Goal: Task Accomplishment & Management: Manage account settings

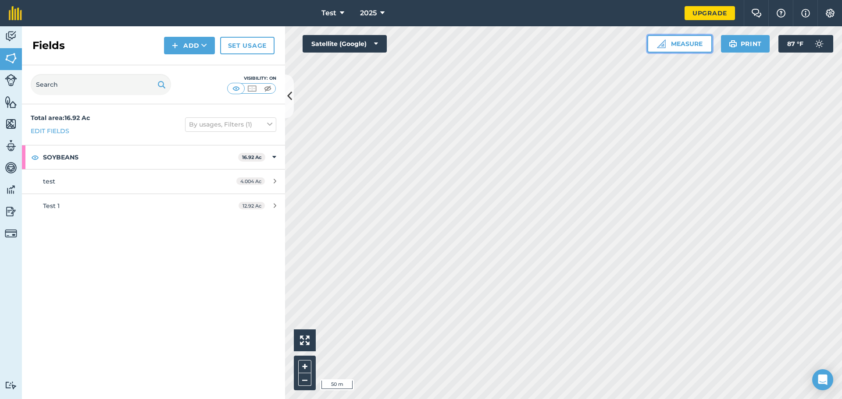
click at [675, 43] on button "Measure" at bounding box center [679, 44] width 65 height 18
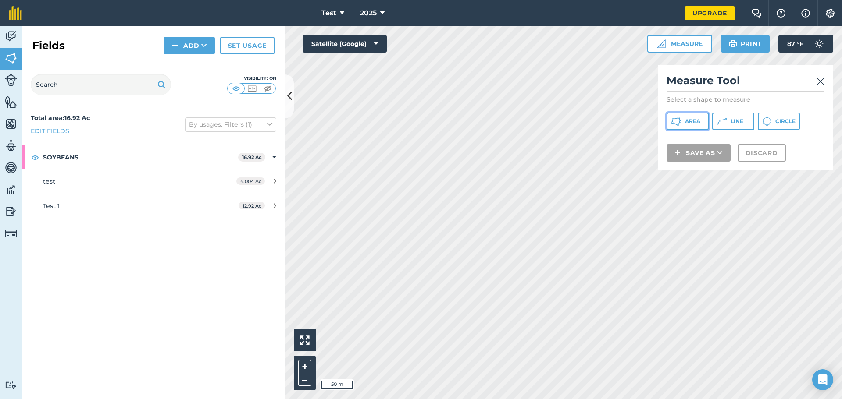
click at [689, 120] on span "Area" at bounding box center [692, 121] width 15 height 7
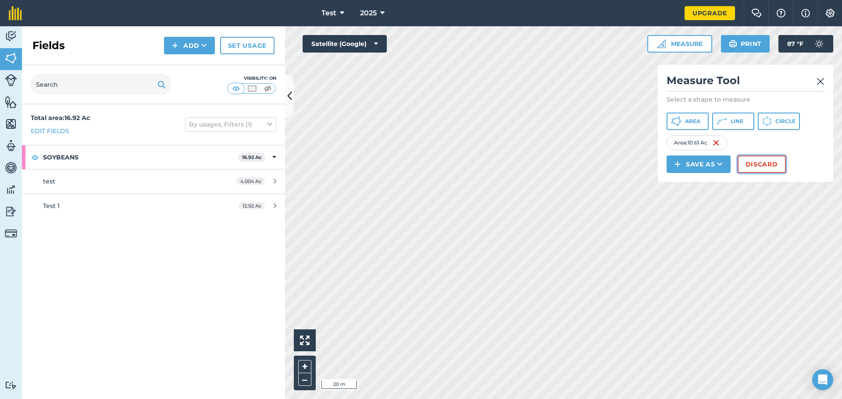
click at [760, 163] on button "Discard" at bounding box center [761, 165] width 48 height 18
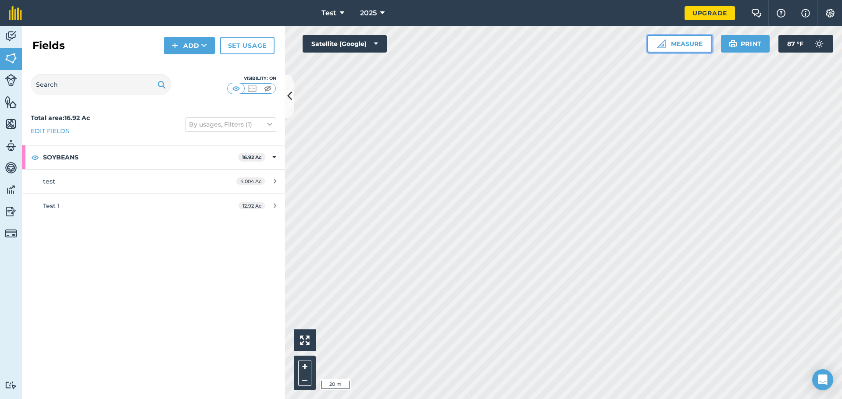
click at [686, 44] on button "Measure" at bounding box center [679, 44] width 65 height 18
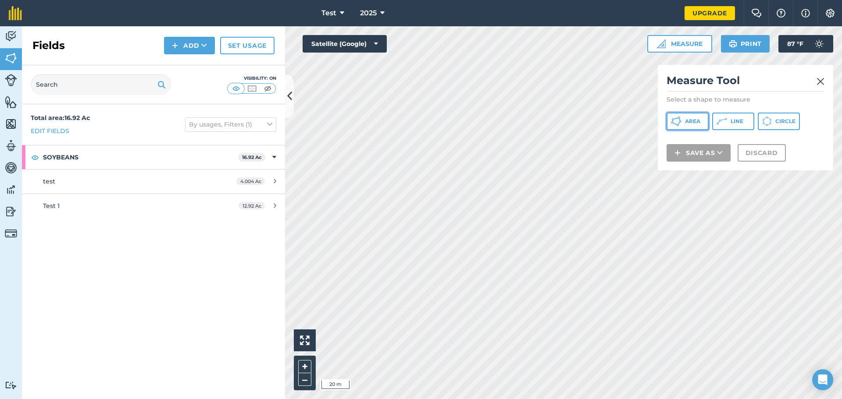
click at [689, 121] on span "Area" at bounding box center [692, 121] width 15 height 7
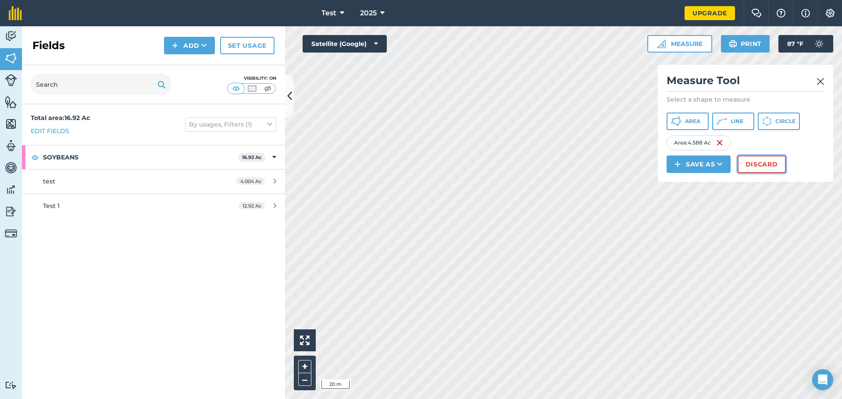
click at [761, 167] on button "Discard" at bounding box center [761, 165] width 48 height 18
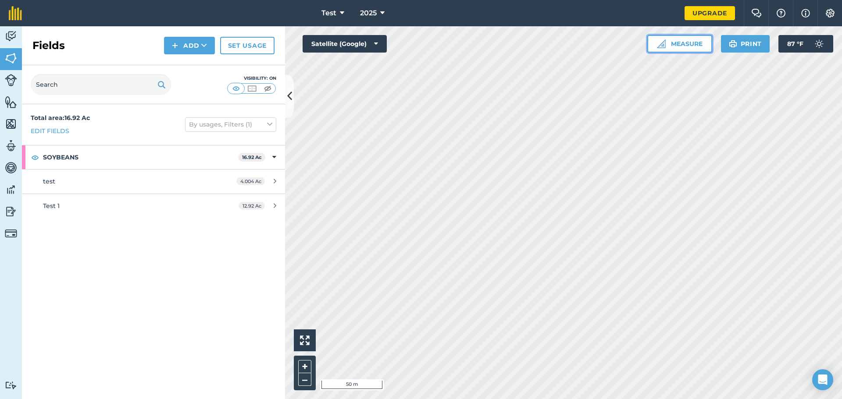
click at [688, 44] on button "Measure" at bounding box center [679, 44] width 65 height 18
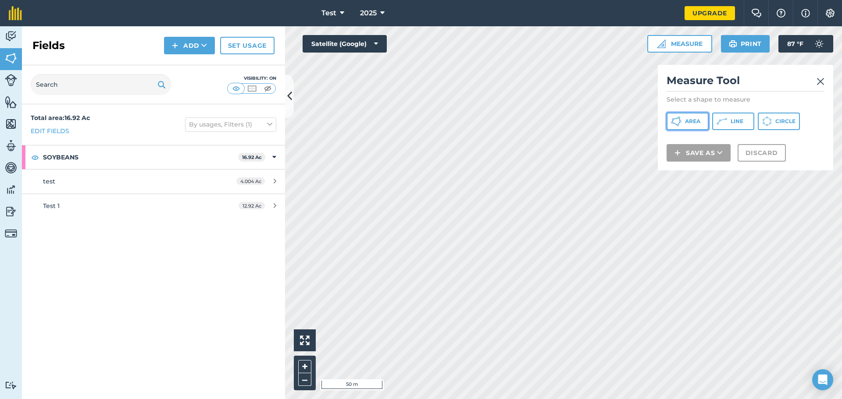
click at [691, 120] on span "Area" at bounding box center [692, 121] width 15 height 7
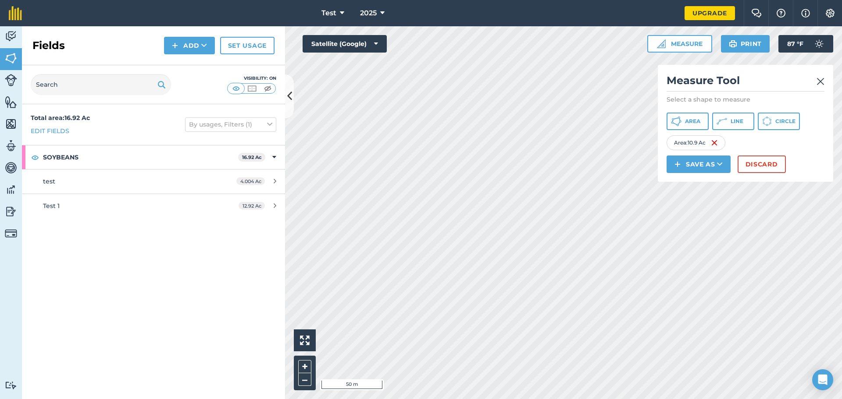
click at [598, 399] on html "Test 2025 Upgrade Farm Chat Help Info Settings Map printing is not available on…" at bounding box center [421, 199] width 842 height 399
click at [712, 165] on button "Save as" at bounding box center [698, 165] width 64 height 18
click at [713, 182] on link "Field" at bounding box center [698, 183] width 61 height 19
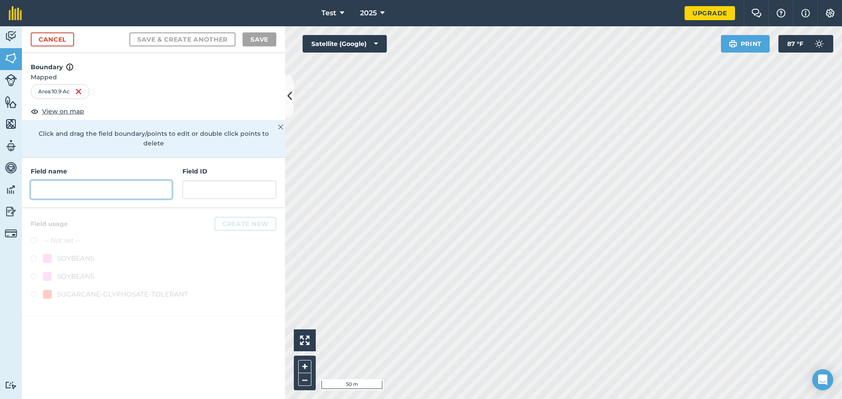
click at [94, 189] on input "text" at bounding box center [101, 190] width 141 height 18
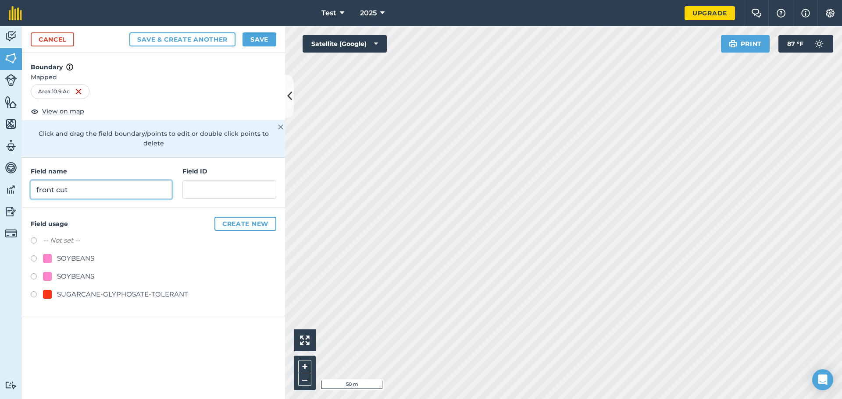
type input "front cut"
click at [213, 181] on input "text" at bounding box center [229, 190] width 94 height 18
type input "10.9"
click at [33, 238] on label at bounding box center [37, 242] width 12 height 9
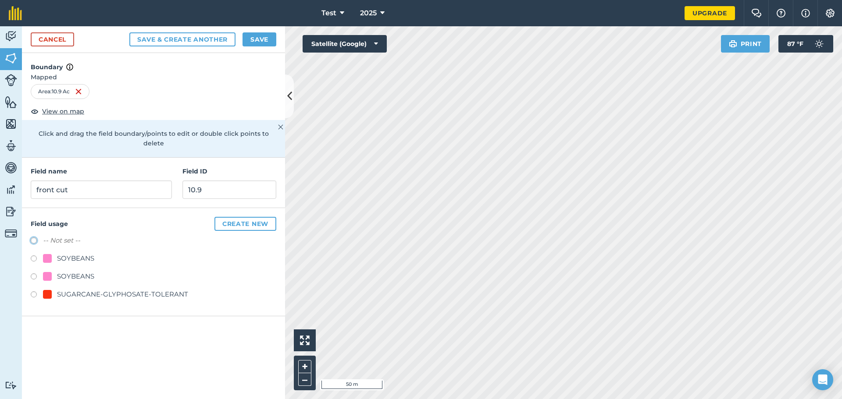
radio input "true"
click at [256, 217] on button "Create new" at bounding box center [245, 224] width 62 height 14
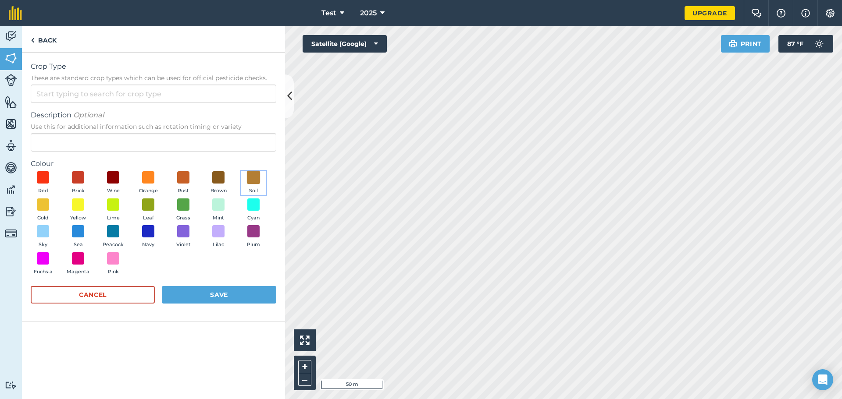
click at [252, 176] on span at bounding box center [254, 178] width 14 height 14
click at [219, 294] on button "Save" at bounding box center [219, 295] width 114 height 18
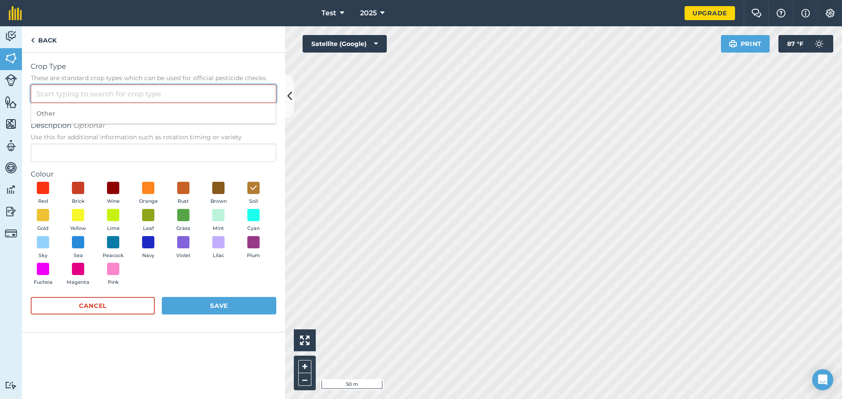
click at [164, 96] on input "Crop Type These are standard crop types which can be used for official pesticid…" at bounding box center [153, 94] width 245 height 18
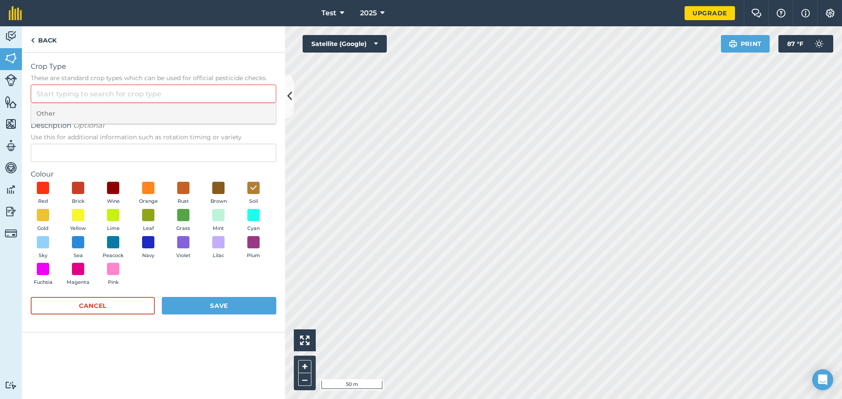
click at [60, 116] on li "Other" at bounding box center [153, 113] width 245 height 21
type input "Other"
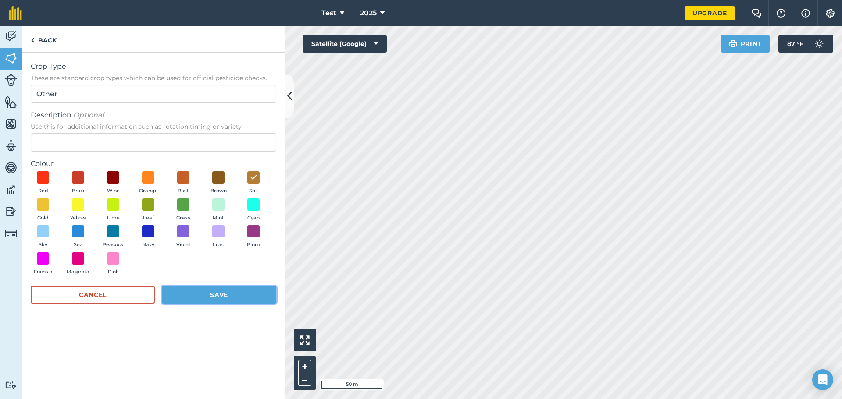
click at [235, 295] on button "Save" at bounding box center [219, 295] width 114 height 18
radio input "false"
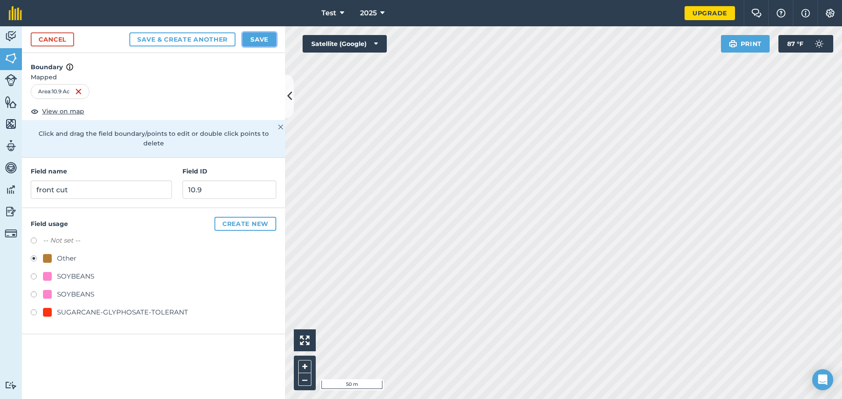
click at [262, 36] on button "Save" at bounding box center [259, 39] width 34 height 14
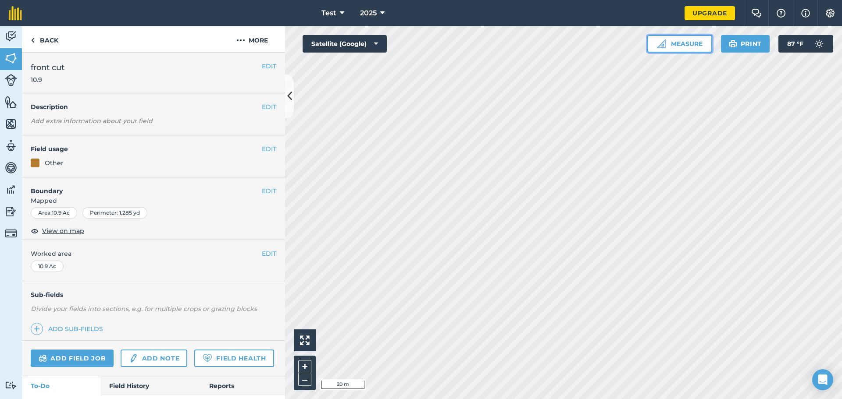
click at [682, 44] on button "Measure" at bounding box center [679, 44] width 65 height 18
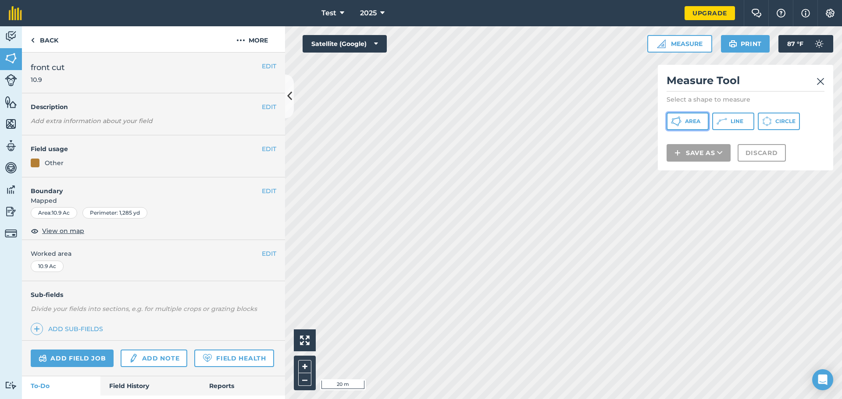
click at [690, 121] on span "Area" at bounding box center [692, 121] width 15 height 7
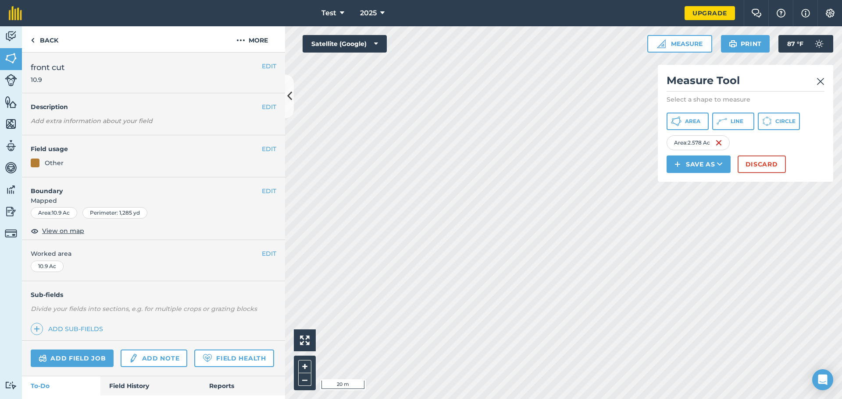
click at [627, 0] on html "Test 2025 Upgrade Farm Chat Help Info Settings Map printing is not available on…" at bounding box center [421, 199] width 842 height 399
click at [608, 0] on html "Test 2025 Upgrade Farm Chat Help Info Settings Map printing is not available on…" at bounding box center [421, 199] width 842 height 399
click at [710, 165] on button "Save as" at bounding box center [698, 165] width 64 height 18
click at [712, 183] on link "Field" at bounding box center [698, 183] width 61 height 19
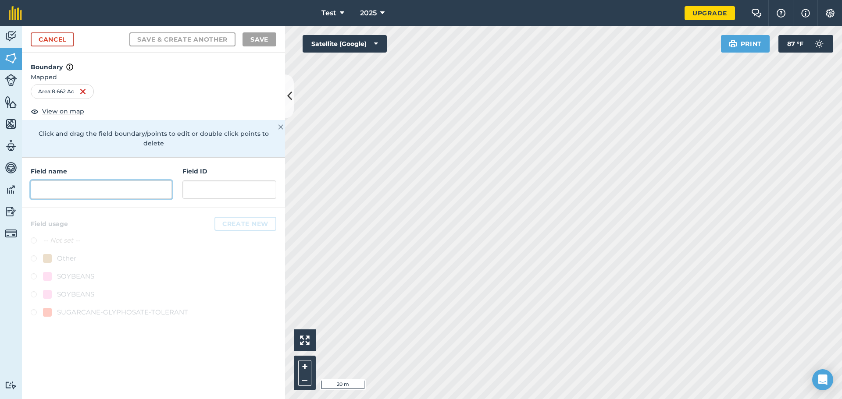
click at [87, 181] on input "text" at bounding box center [101, 190] width 141 height 18
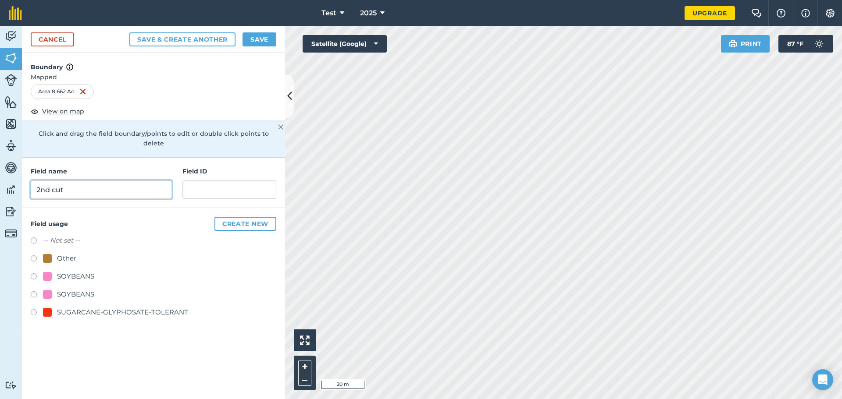
type input "2nd cut"
click at [220, 181] on input "text" at bounding box center [229, 190] width 94 height 18
type input "9.0"
click at [235, 217] on button "Create new" at bounding box center [245, 224] width 62 height 14
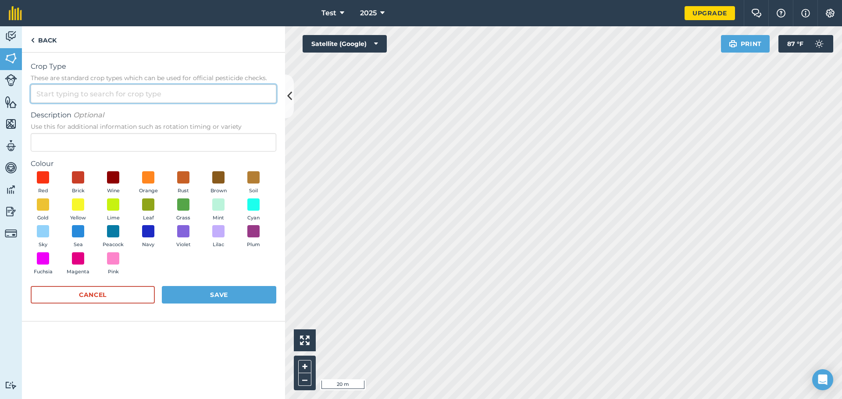
click at [236, 96] on input "Crop Type These are standard crop types which can be used for official pesticid…" at bounding box center [153, 94] width 245 height 18
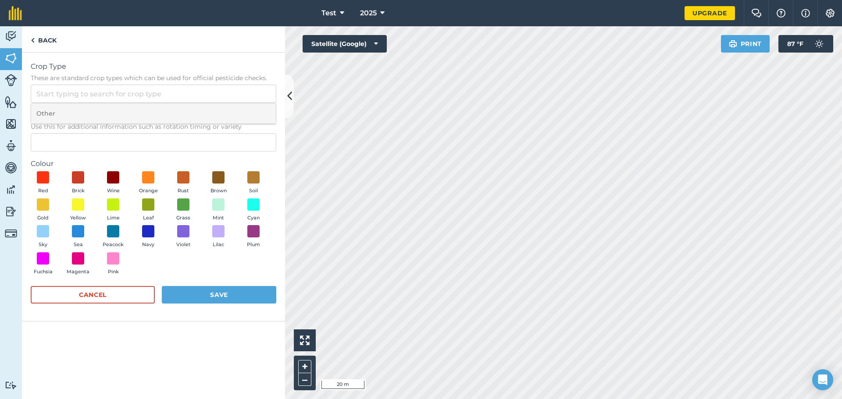
click at [67, 114] on li "Other" at bounding box center [153, 113] width 245 height 21
type input "Other"
click at [236, 295] on button "Save" at bounding box center [219, 295] width 114 height 18
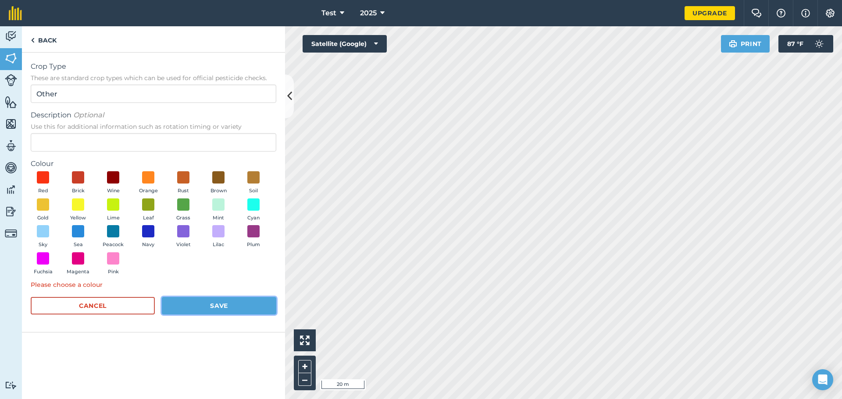
click at [233, 307] on button "Save" at bounding box center [219, 306] width 114 height 18
click at [254, 178] on span at bounding box center [254, 178] width 14 height 14
click at [206, 308] on button "Save" at bounding box center [219, 306] width 114 height 18
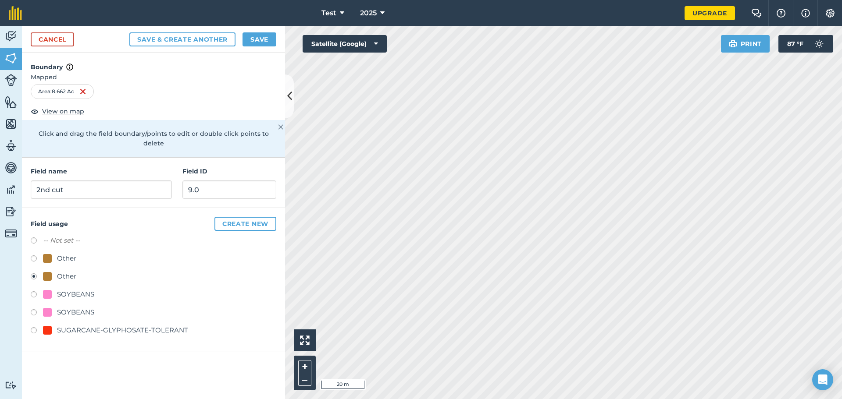
click at [32, 238] on label at bounding box center [37, 242] width 12 height 9
radio input "true"
click at [260, 42] on button "Save" at bounding box center [259, 39] width 34 height 14
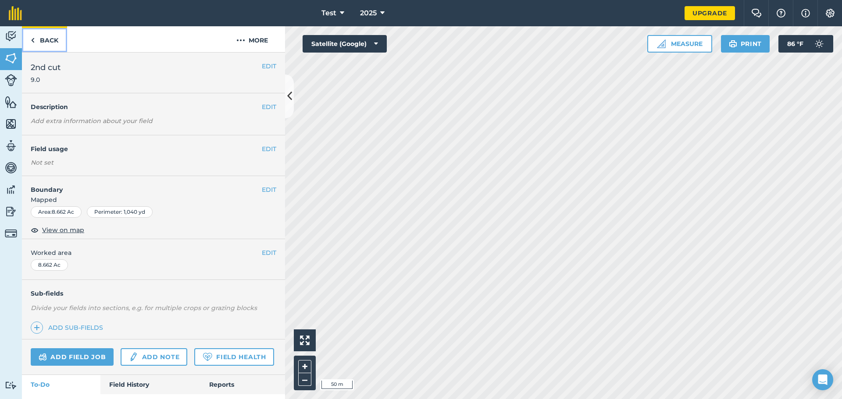
click at [33, 39] on img at bounding box center [33, 40] width 4 height 11
click at [686, 45] on button "Measure" at bounding box center [679, 44] width 65 height 18
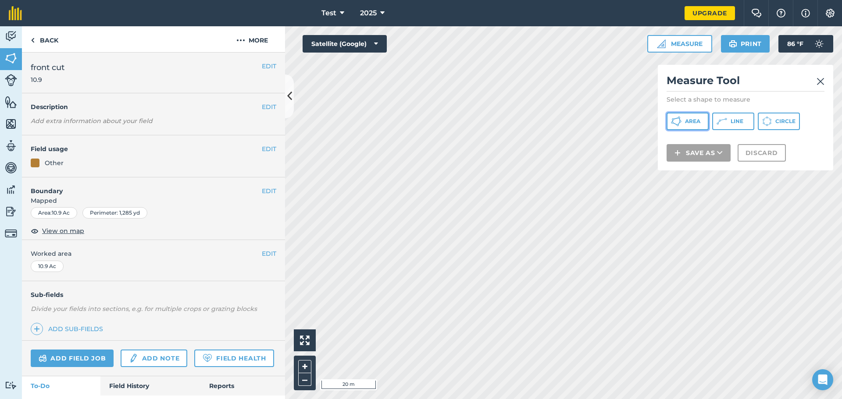
click at [683, 121] on button "Area" at bounding box center [687, 122] width 42 height 18
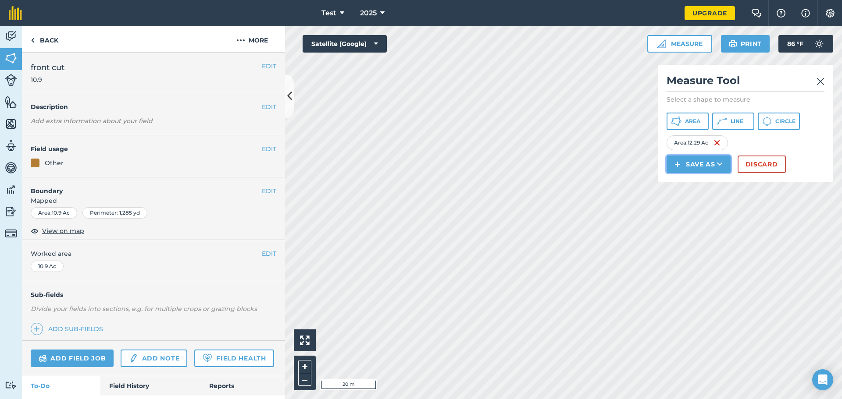
click at [705, 162] on button "Save as" at bounding box center [698, 165] width 64 height 18
click at [705, 185] on link "Field" at bounding box center [698, 183] width 61 height 19
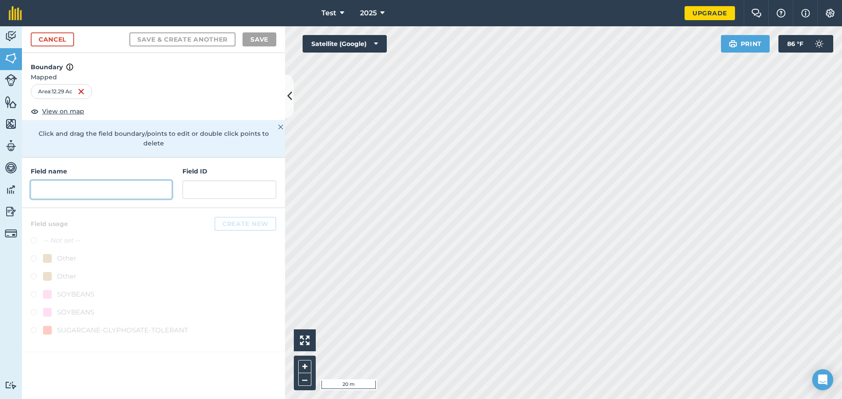
click at [75, 182] on input "text" at bounding box center [101, 190] width 141 height 18
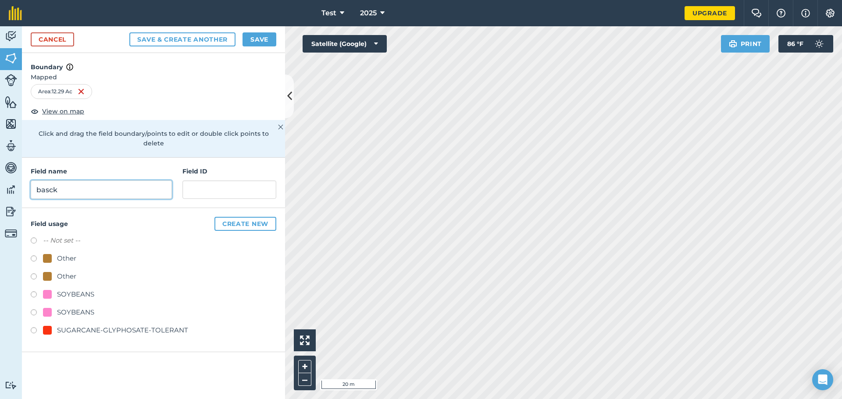
type input "basck"
click at [226, 181] on input "text" at bounding box center [229, 190] width 94 height 18
type input "13.0"
click at [30, 232] on div "Field usage Create new -- Not set -- Other Other SOYBEANS SOYBEANS SUGARCANE-GL…" at bounding box center [153, 280] width 263 height 144
click at [32, 238] on label at bounding box center [37, 242] width 12 height 9
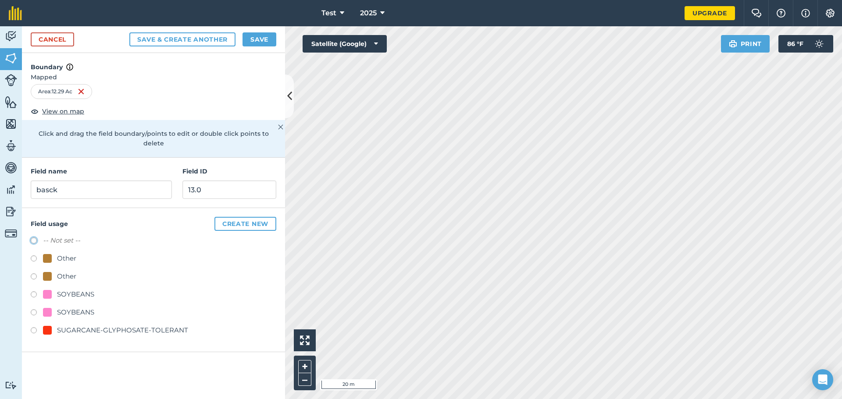
radio input "true"
click at [238, 217] on button "Create new" at bounding box center [245, 224] width 62 height 14
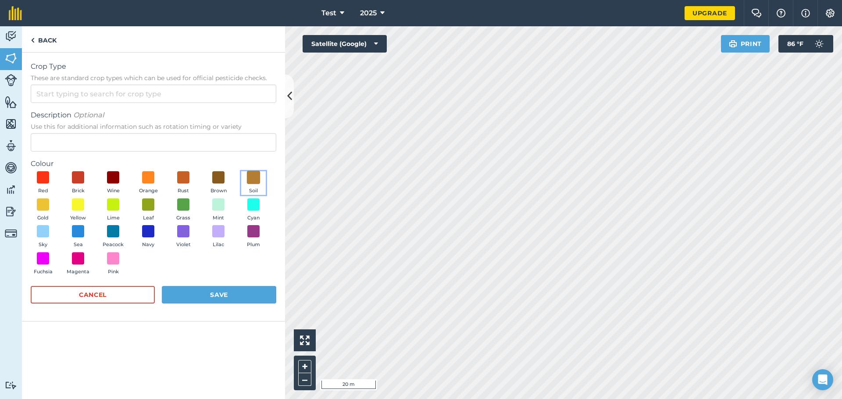
click at [254, 178] on span at bounding box center [254, 178] width 14 height 14
click at [233, 96] on input "Crop Type These are standard crop types which can be used for official pesticid…" at bounding box center [153, 94] width 245 height 18
click at [84, 117] on li "Other" at bounding box center [153, 113] width 245 height 21
type input "Other"
click at [226, 299] on button "Save" at bounding box center [219, 295] width 114 height 18
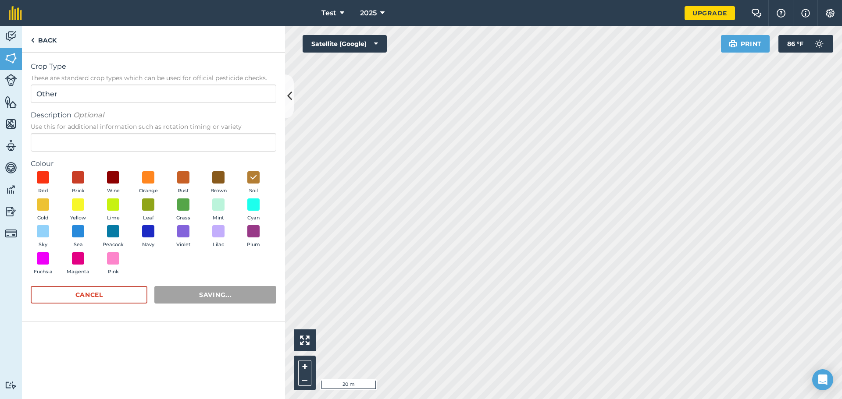
radio input "false"
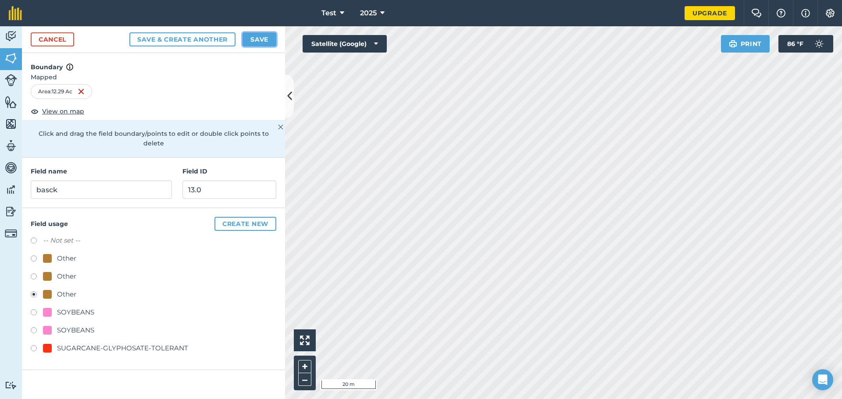
click at [262, 36] on button "Save" at bounding box center [259, 39] width 34 height 14
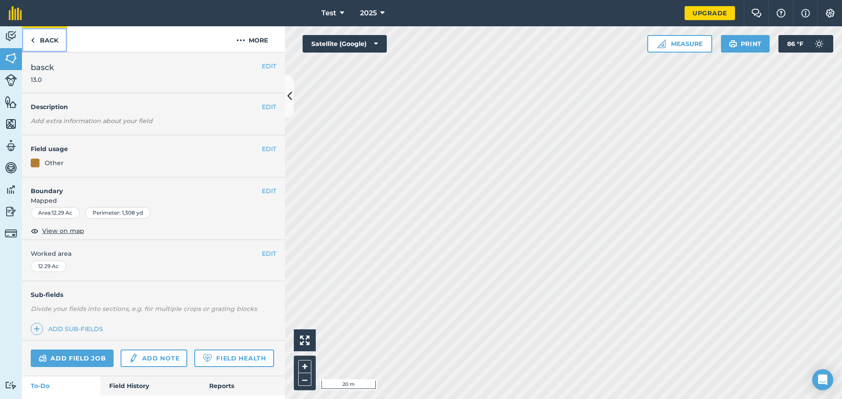
click at [50, 35] on link "Back" at bounding box center [44, 39] width 45 height 26
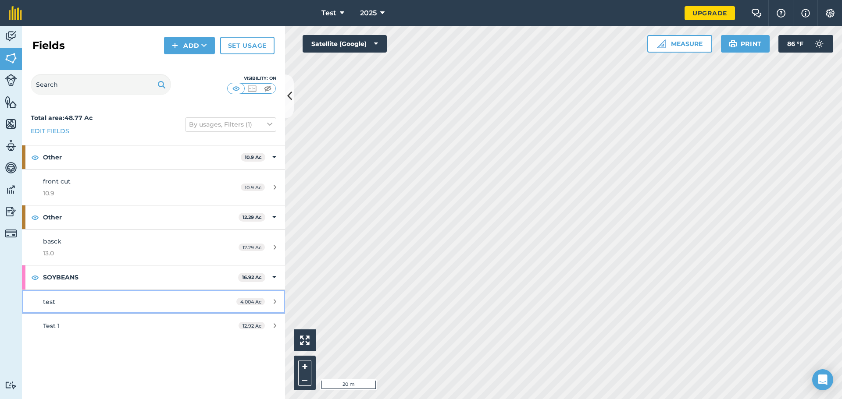
click at [274, 299] on div "4.004 Ac" at bounding box center [255, 301] width 57 height 7
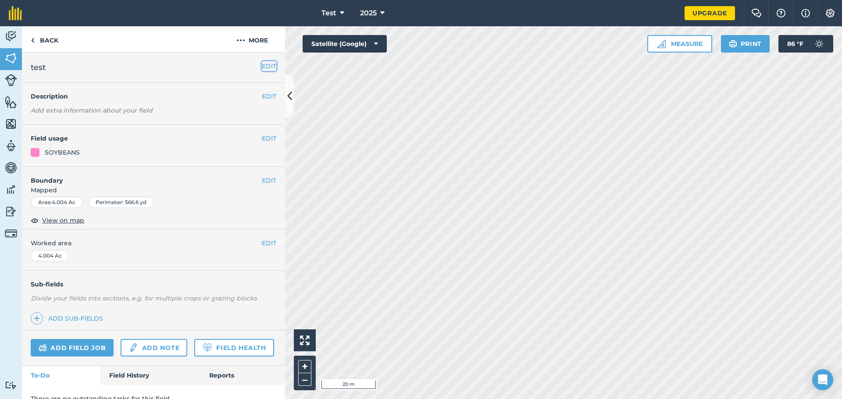
click at [262, 65] on button "EDIT" at bounding box center [269, 66] width 14 height 10
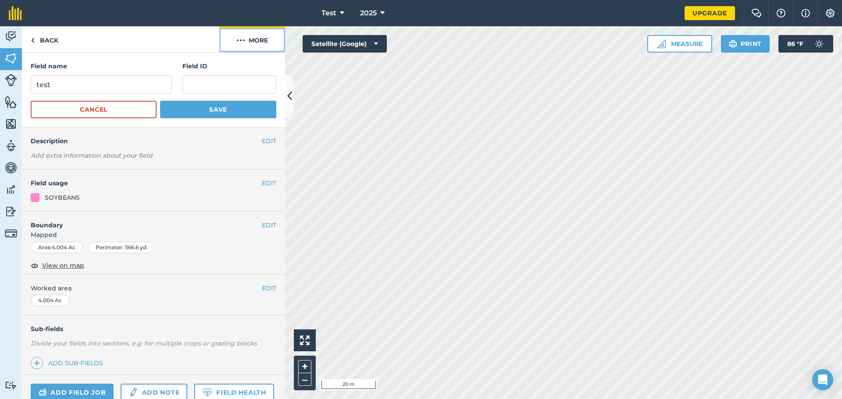
click at [244, 38] on img at bounding box center [240, 40] width 9 height 11
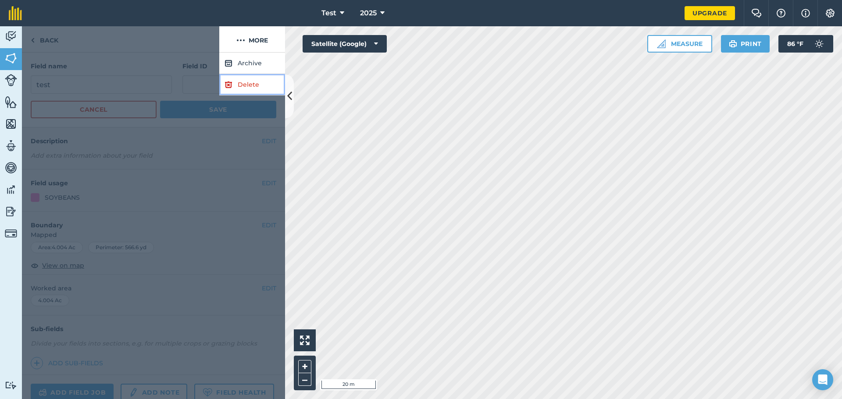
click at [245, 84] on link "Delete" at bounding box center [252, 84] width 66 height 21
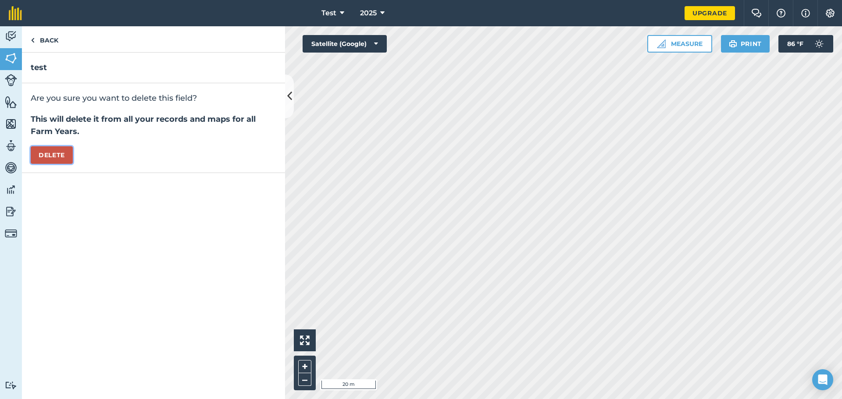
click at [59, 152] on button "Delete" at bounding box center [52, 155] width 42 height 18
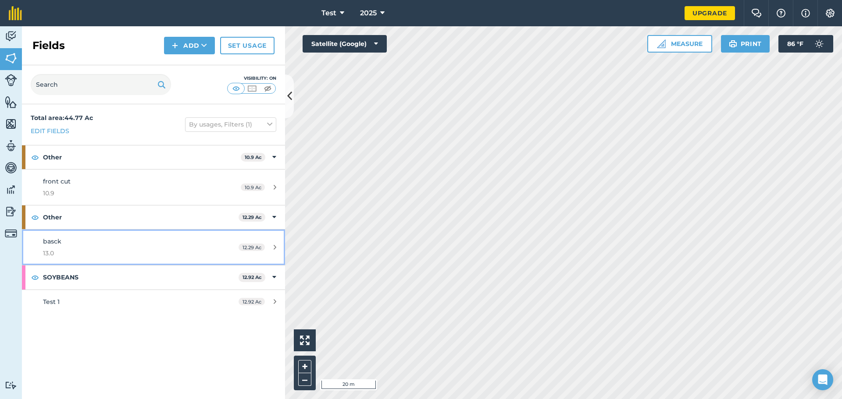
click at [273, 246] on div "12.29 Ac" at bounding box center [257, 247] width 55 height 7
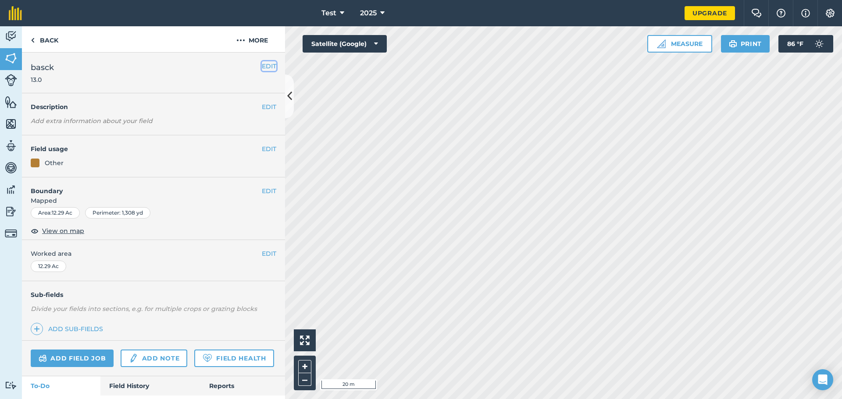
click at [263, 64] on button "EDIT" at bounding box center [269, 66] width 14 height 10
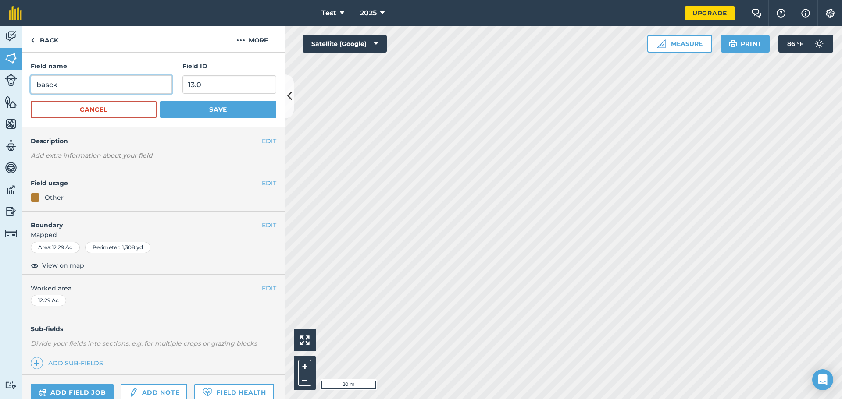
click at [46, 84] on input "basck" at bounding box center [101, 84] width 141 height 18
type input "back"
click at [222, 110] on button "Save" at bounding box center [218, 110] width 116 height 18
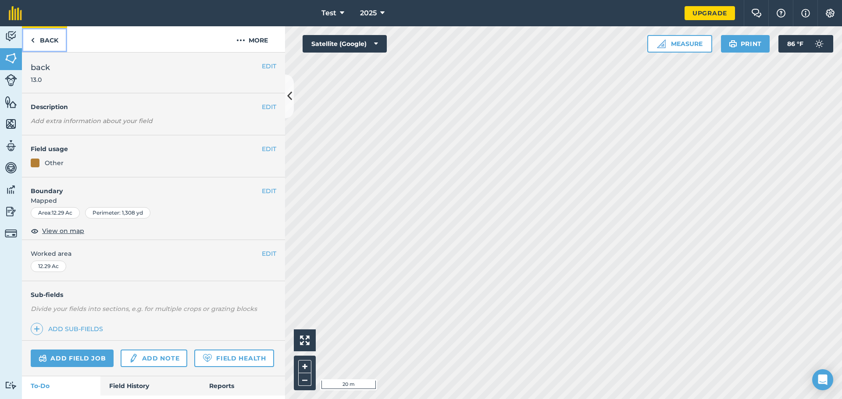
click at [50, 39] on link "Back" at bounding box center [44, 39] width 45 height 26
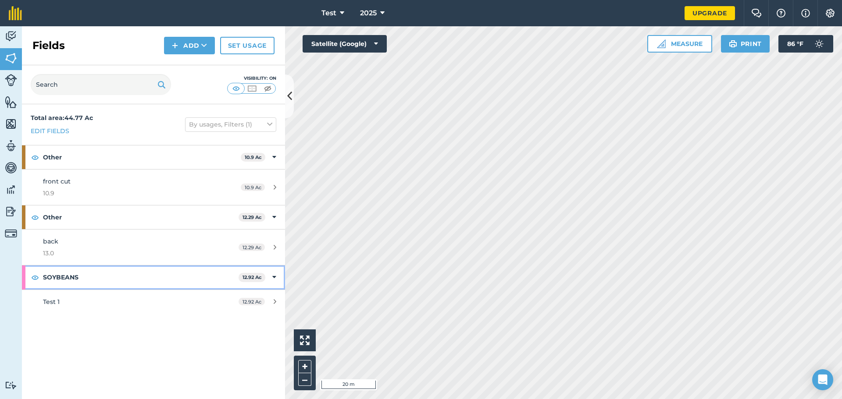
click at [272, 275] on div "SOYBEANS 12.92 Ac" at bounding box center [153, 278] width 263 height 24
click at [193, 272] on strong "SOYBEANS" at bounding box center [141, 278] width 197 height 24
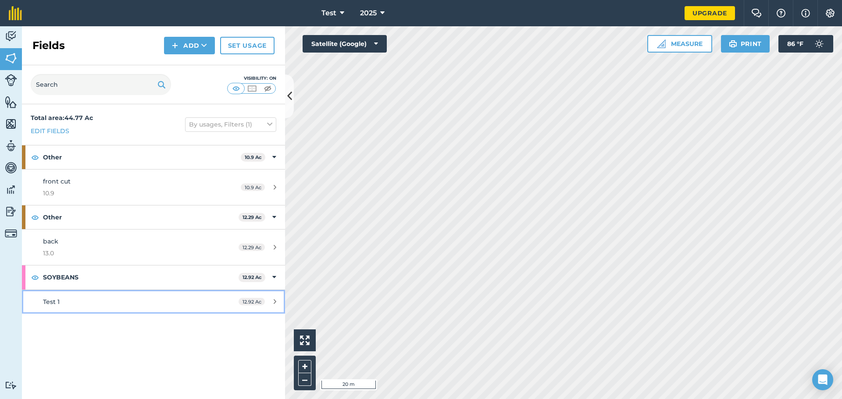
click at [270, 301] on div "12.92 Ac" at bounding box center [257, 301] width 55 height 7
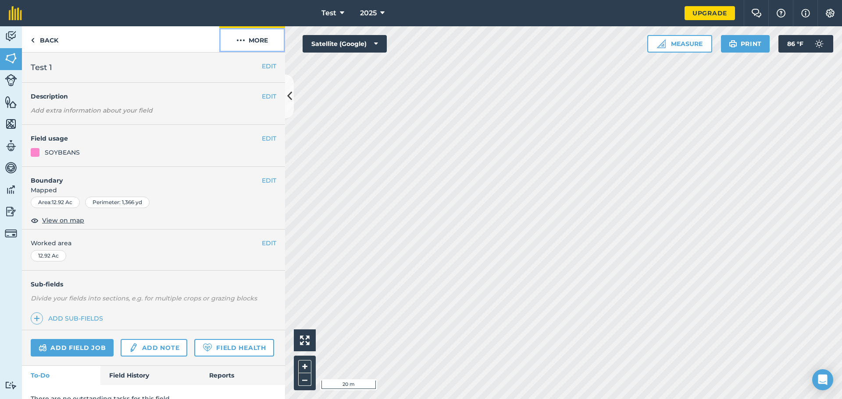
click at [252, 39] on button "More" at bounding box center [252, 39] width 66 height 26
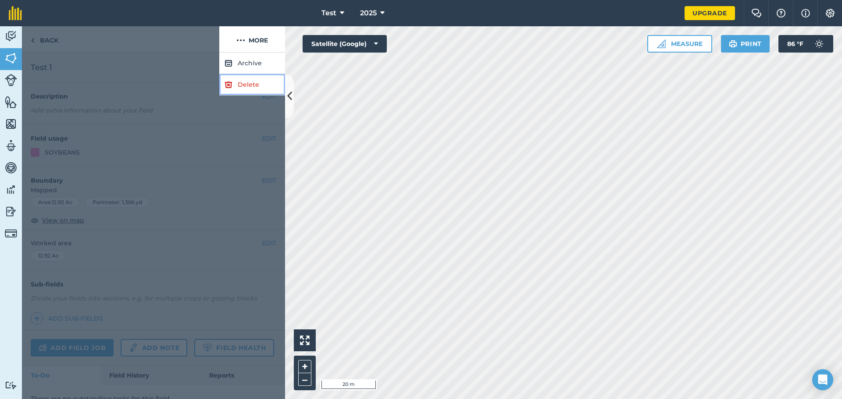
click at [253, 83] on link "Delete" at bounding box center [252, 84] width 66 height 21
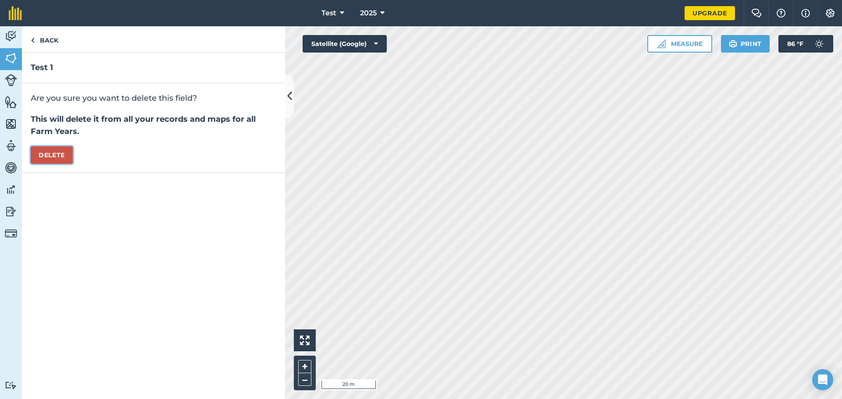
click at [60, 156] on button "Delete" at bounding box center [52, 155] width 42 height 18
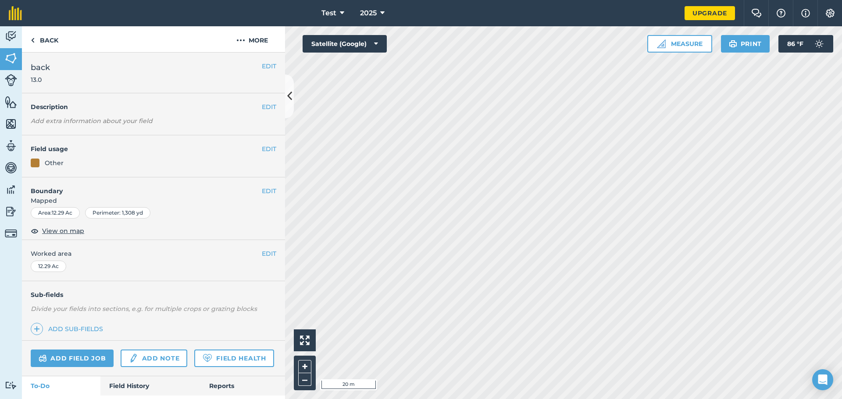
click at [674, 48] on div "Click to start drawing i 20 m + – Satellite (Google) Measure Print 86 ° F" at bounding box center [563, 212] width 557 height 373
click at [691, 43] on button "Measure" at bounding box center [679, 44] width 65 height 18
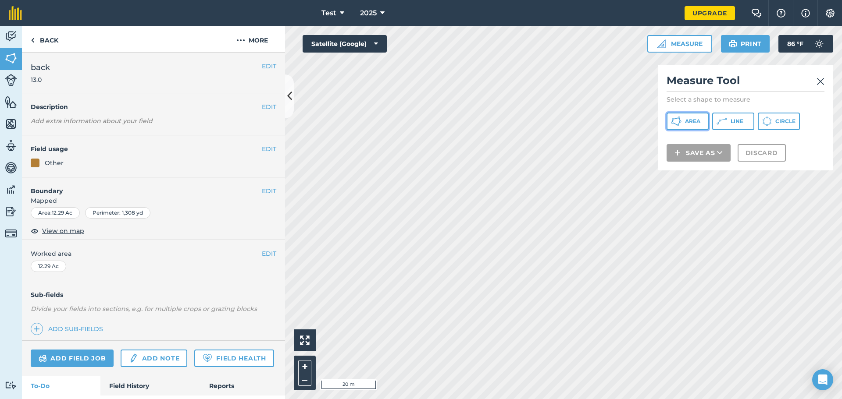
click at [691, 119] on span "Area" at bounding box center [692, 121] width 15 height 7
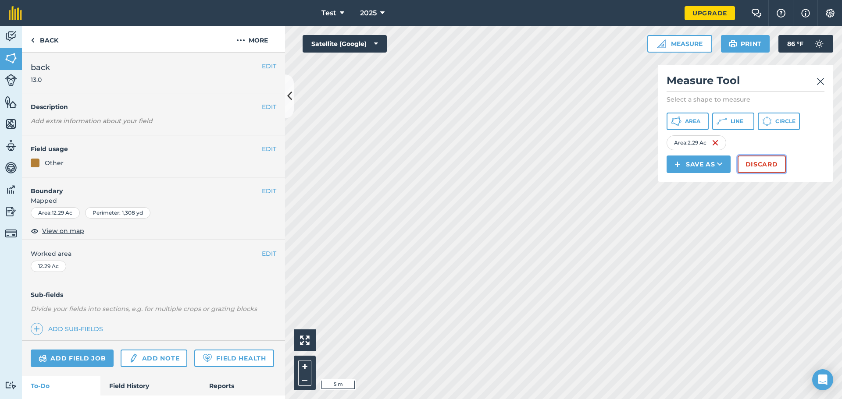
click at [759, 162] on button "Discard" at bounding box center [761, 165] width 48 height 18
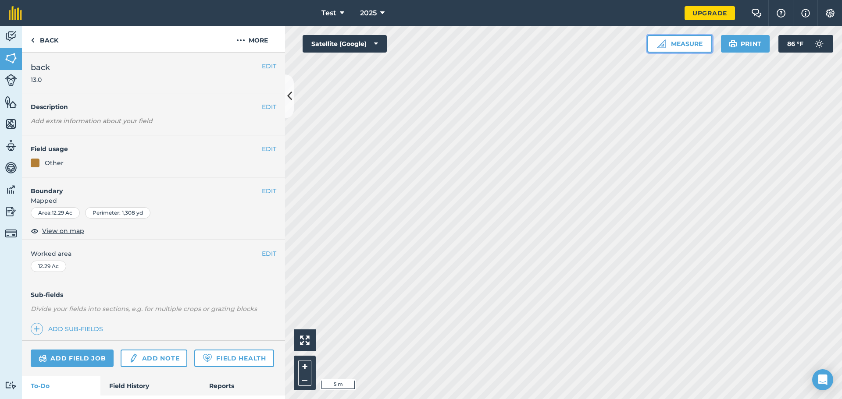
click at [683, 49] on button "Measure" at bounding box center [679, 44] width 65 height 18
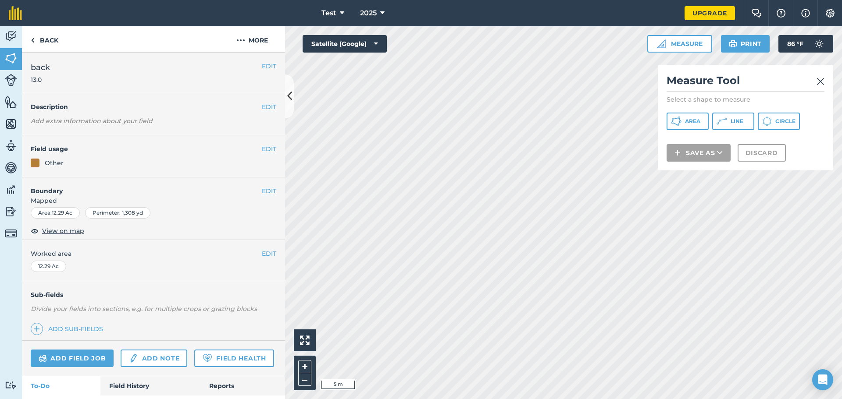
click at [823, 81] on img at bounding box center [820, 81] width 8 height 11
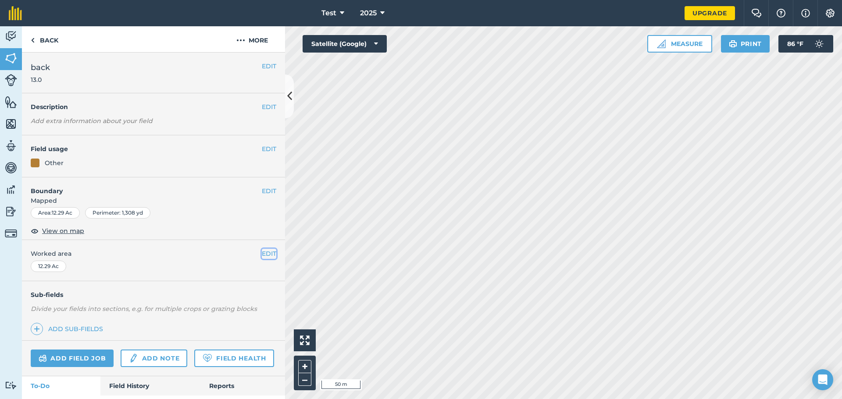
click at [263, 250] on button "EDIT" at bounding box center [269, 254] width 14 height 10
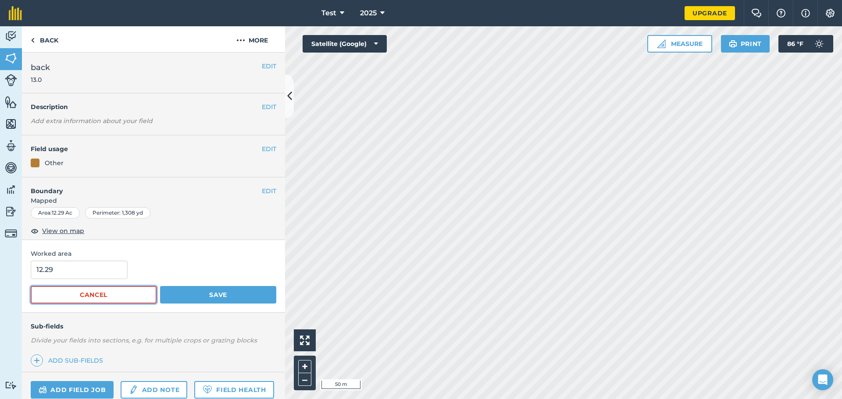
click at [96, 296] on button "Cancel" at bounding box center [94, 295] width 126 height 18
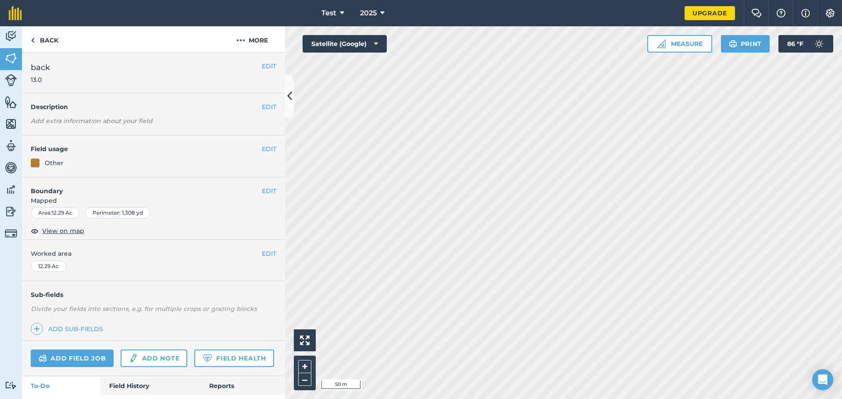
scroll to position [48, 0]
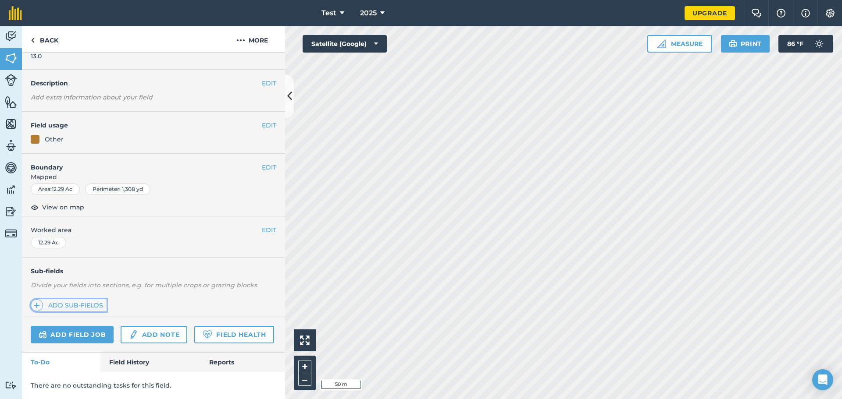
click at [38, 300] on img at bounding box center [37, 305] width 6 height 11
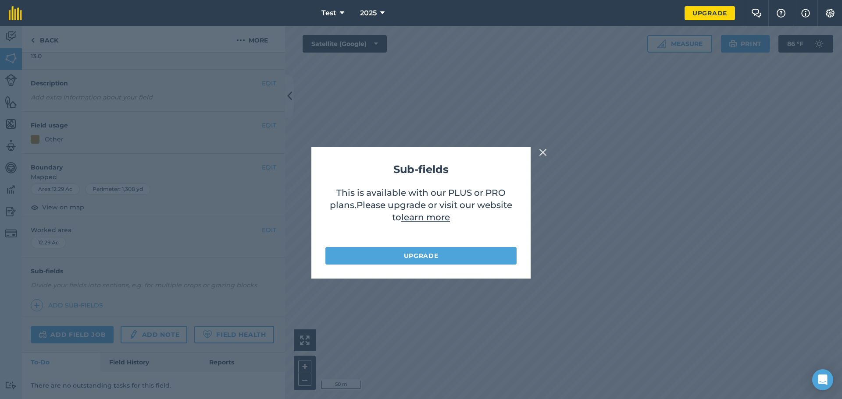
click at [544, 152] on img at bounding box center [543, 152] width 8 height 11
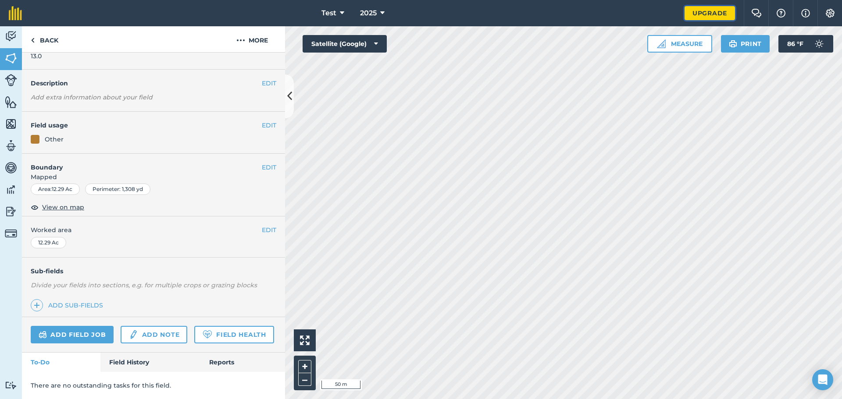
click at [721, 11] on link "Upgrade" at bounding box center [709, 13] width 50 height 14
